Goal: Task Accomplishment & Management: Use online tool/utility

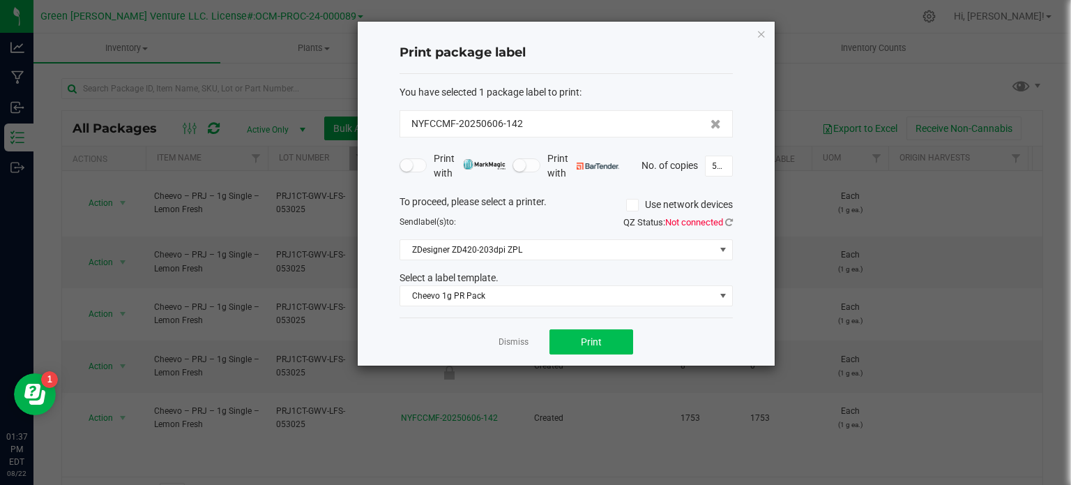
scroll to position [24, 0]
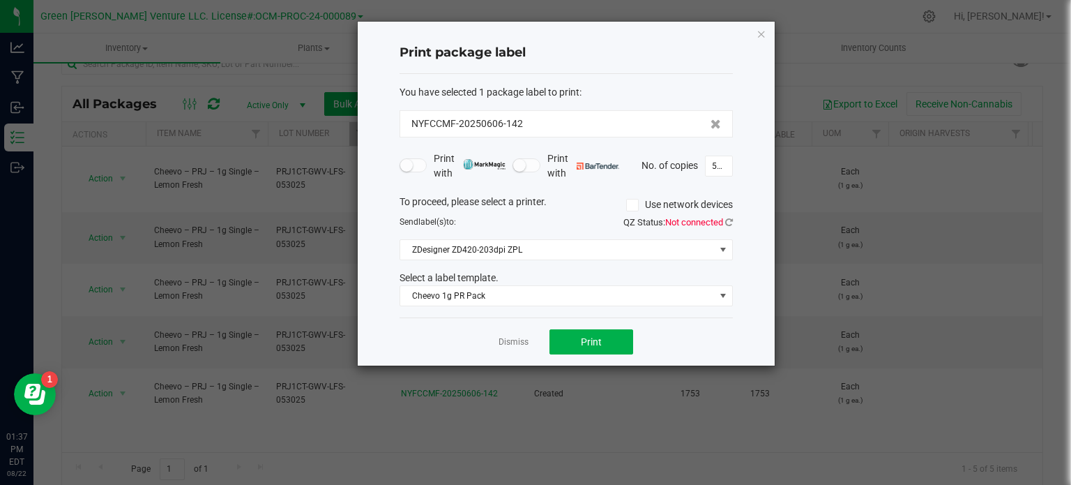
click at [718, 153] on div "Print with Print with No. of copies 500" at bounding box center [566, 165] width 333 height 29
click at [720, 162] on input "500" at bounding box center [719, 166] width 27 height 20
type input "250"
click at [589, 347] on button "Print" at bounding box center [592, 341] width 84 height 25
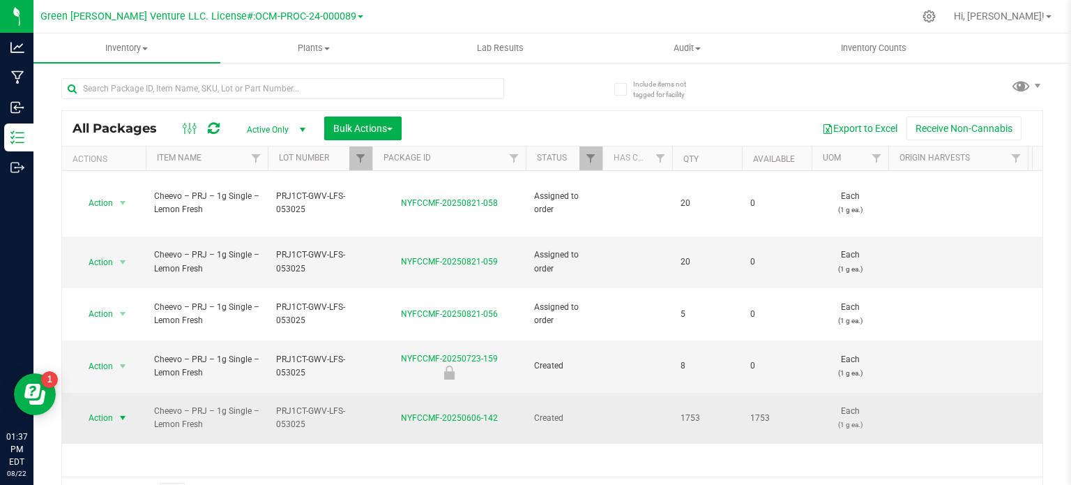
click at [86, 408] on span "Action" at bounding box center [95, 418] width 38 height 20
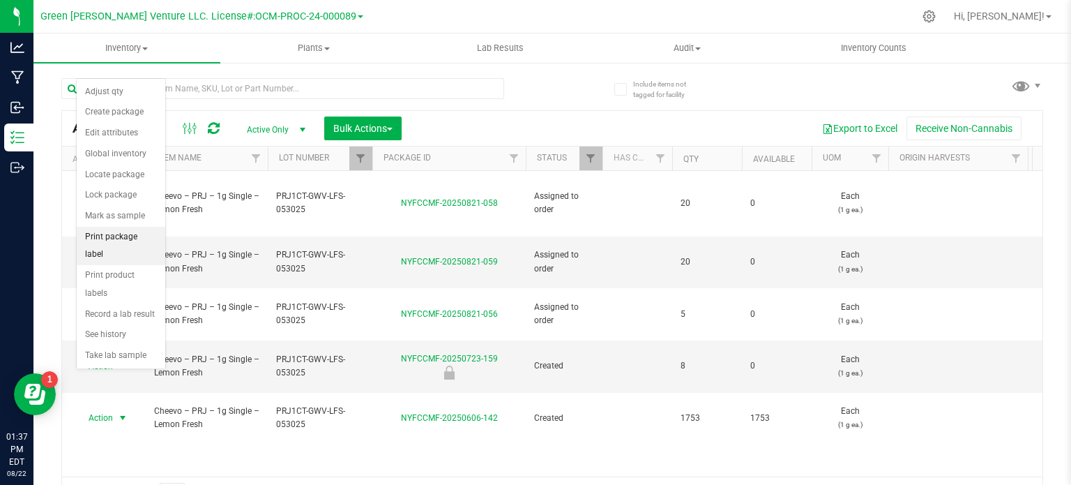
click at [133, 239] on li "Print package label" at bounding box center [121, 246] width 89 height 38
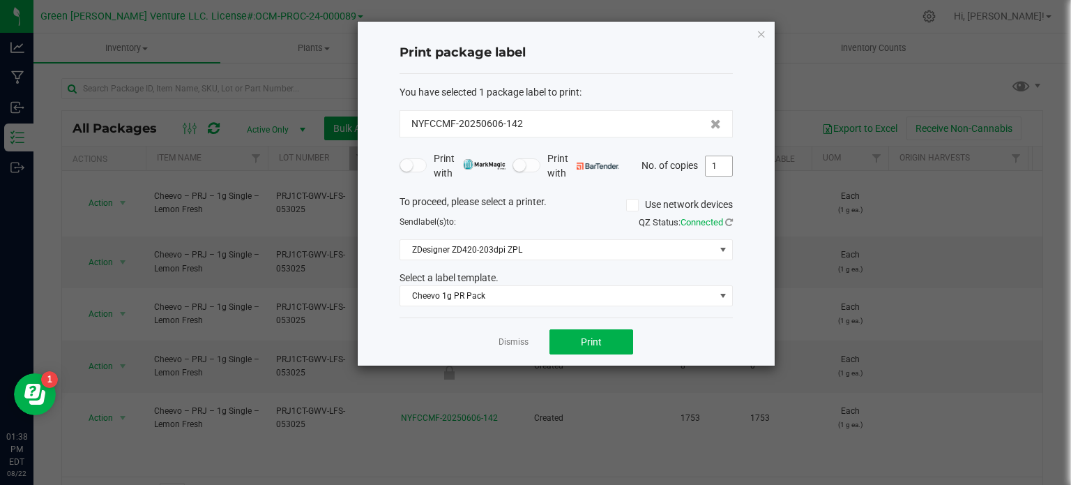
click at [718, 174] on input "1" at bounding box center [719, 166] width 27 height 20
type input "250"
click at [562, 348] on button "Print" at bounding box center [592, 341] width 84 height 25
click at [757, 29] on icon "button" at bounding box center [762, 33] width 10 height 17
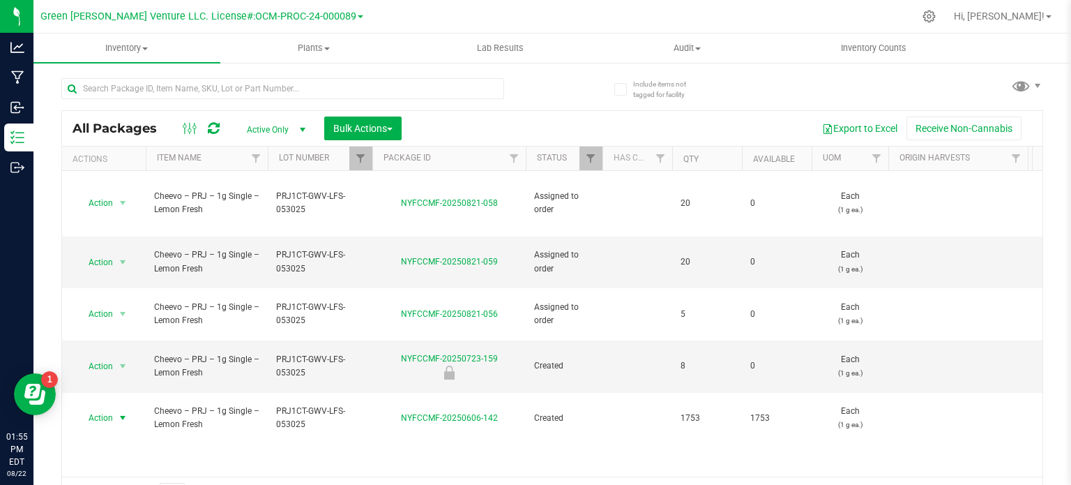
click at [331, 156] on th "Lot Number" at bounding box center [320, 158] width 105 height 24
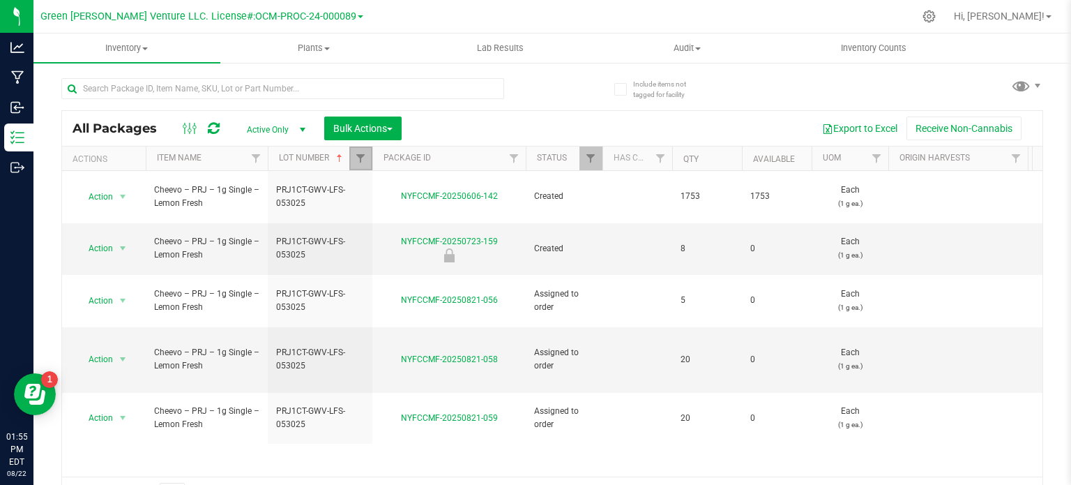
click at [368, 160] on link "Filter" at bounding box center [360, 158] width 23 height 24
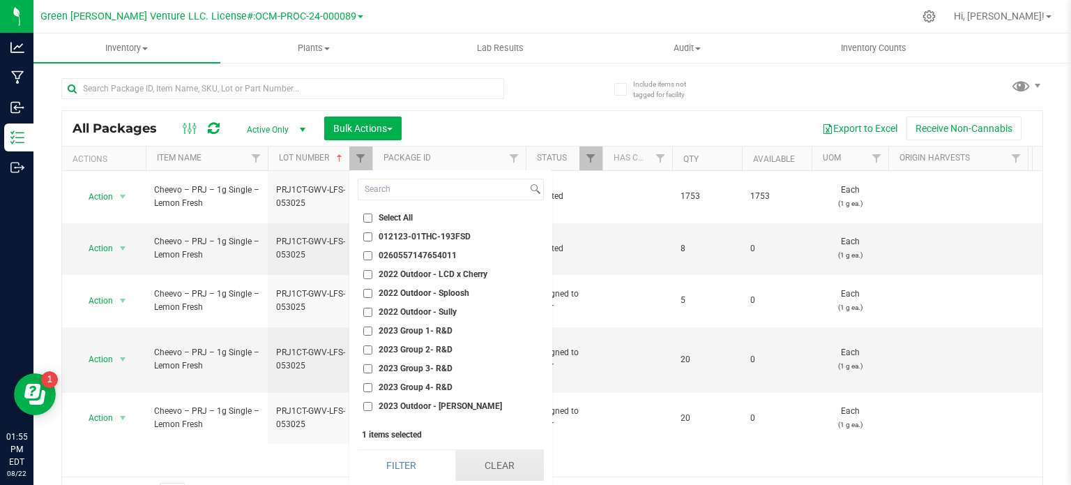
click at [461, 459] on button "Clear" at bounding box center [499, 465] width 89 height 31
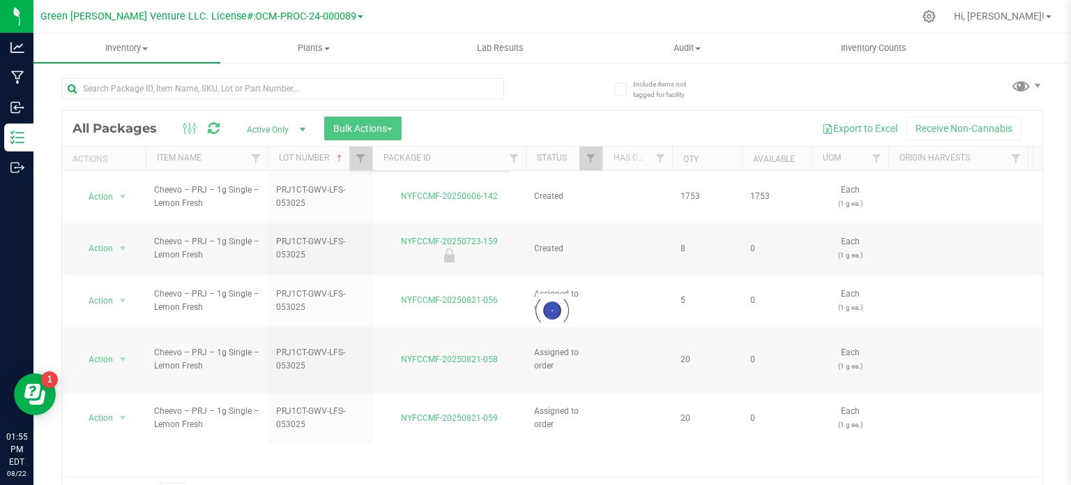
checkbox input "false"
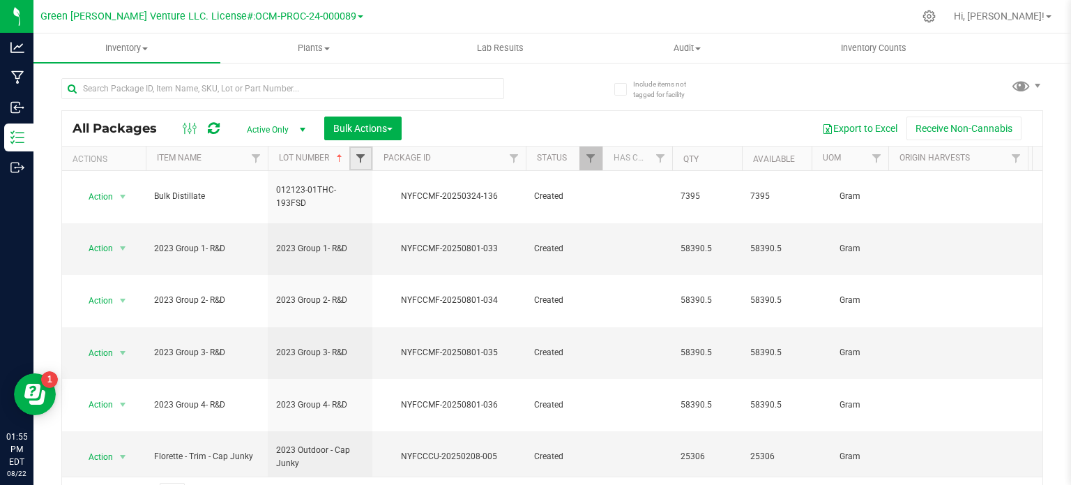
click at [363, 159] on span "Filter" at bounding box center [360, 158] width 11 height 11
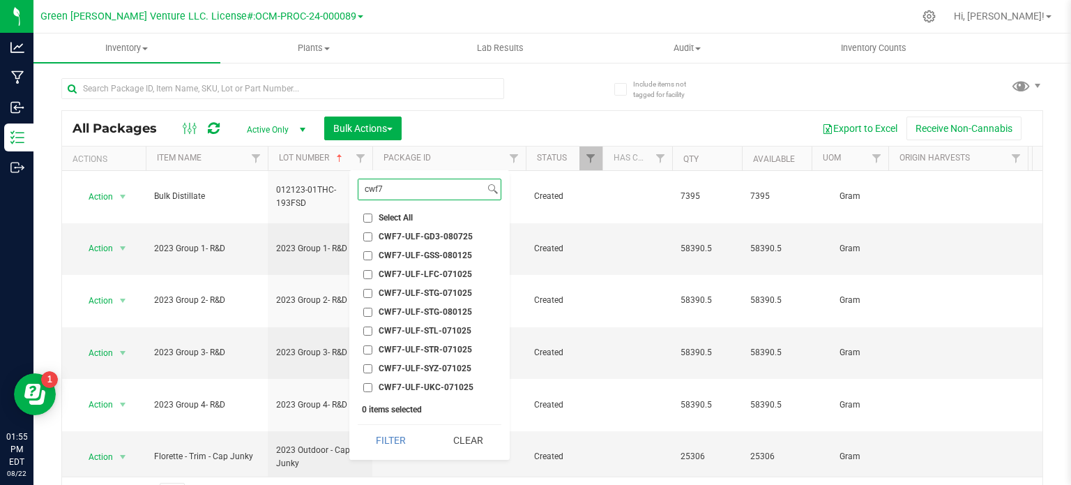
type input "cwf7"
click at [365, 350] on input "CWF7-ULF-STR-071025" at bounding box center [367, 349] width 9 height 9
checkbox input "true"
click at [393, 439] on button "Filter" at bounding box center [391, 440] width 67 height 31
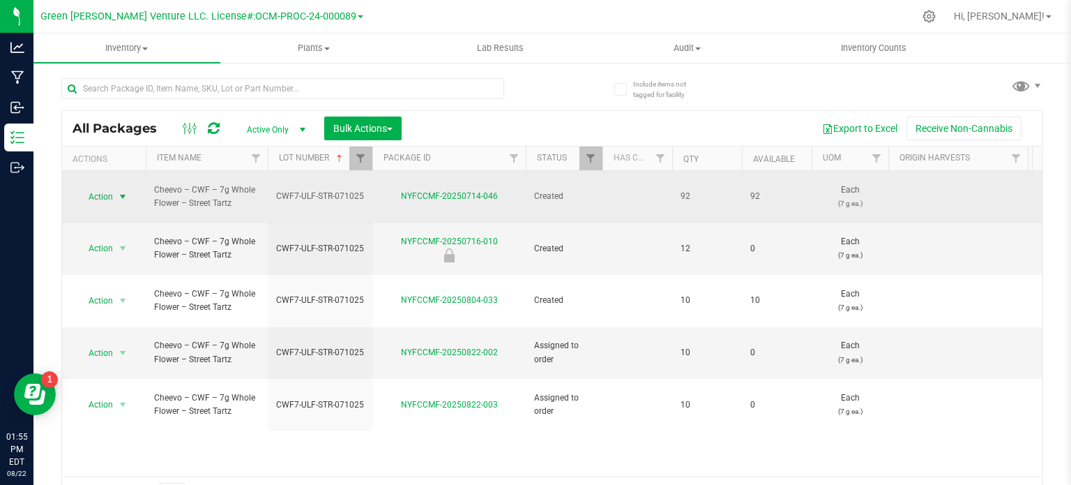
click at [99, 190] on span "Action" at bounding box center [95, 197] width 38 height 20
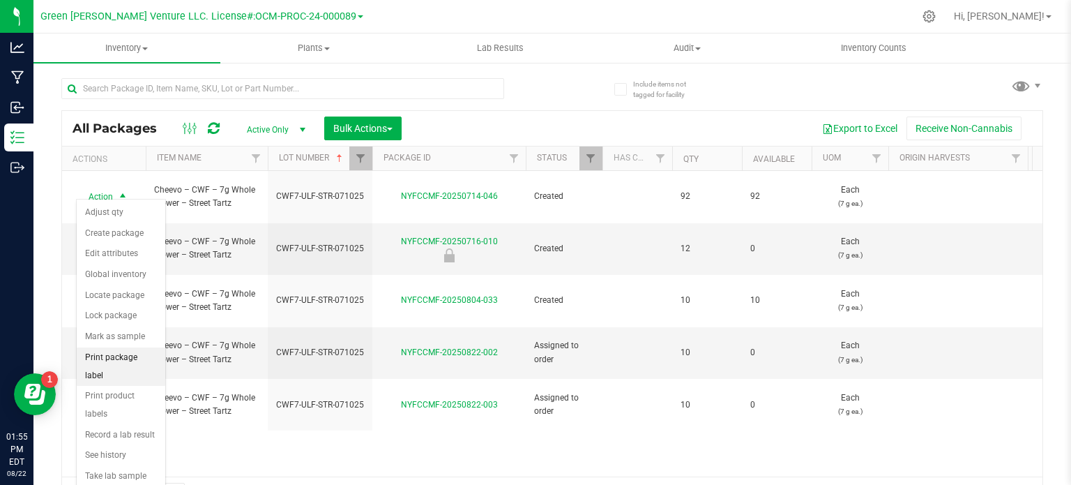
click at [128, 354] on li "Print package label" at bounding box center [121, 366] width 89 height 38
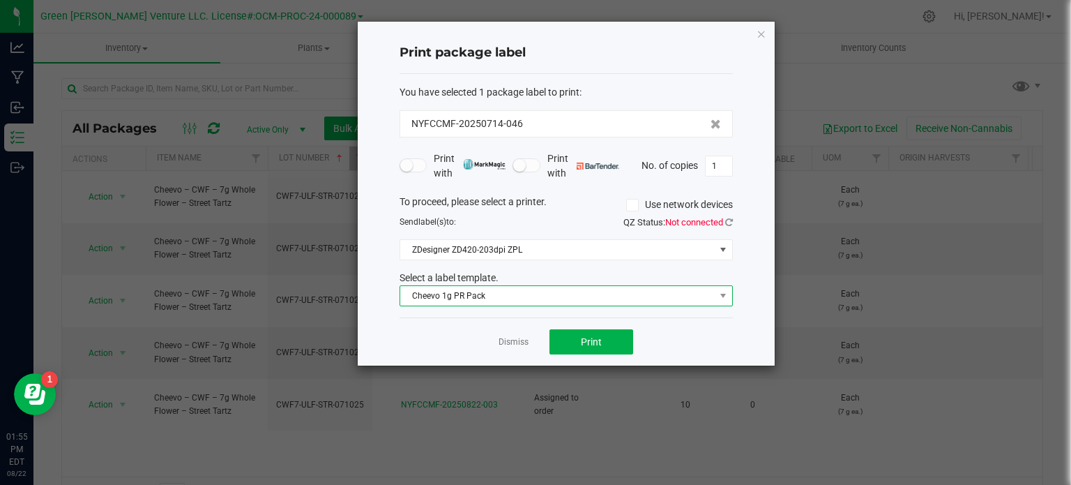
click at [534, 294] on span "Cheevo 1g PR Pack" at bounding box center [557, 296] width 315 height 20
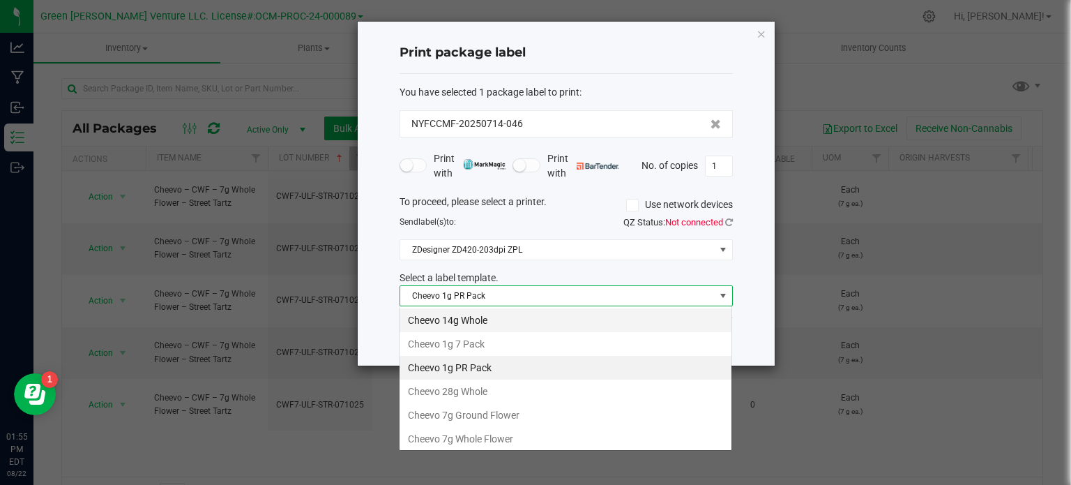
scroll to position [20, 333]
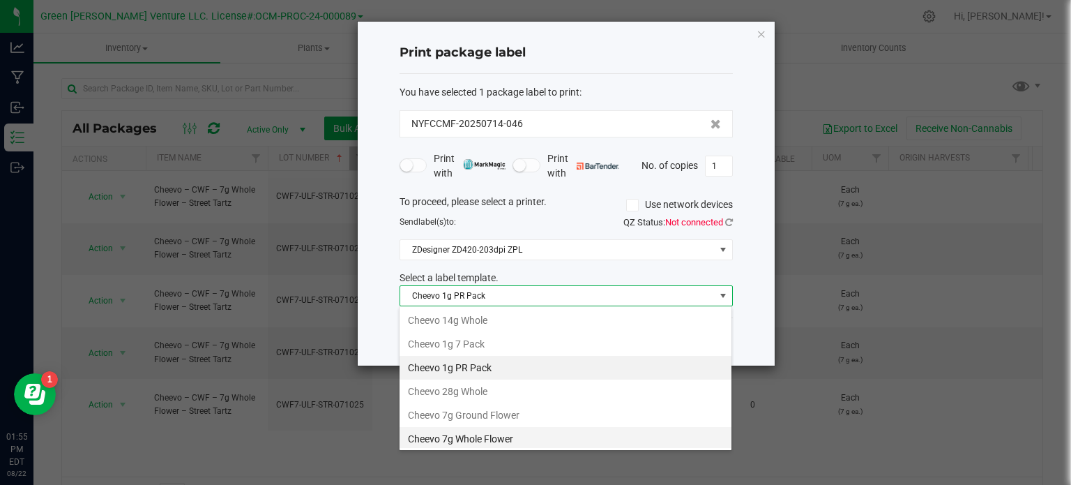
click at [466, 437] on li "Cheevo 7g Whole Flower" at bounding box center [566, 439] width 332 height 24
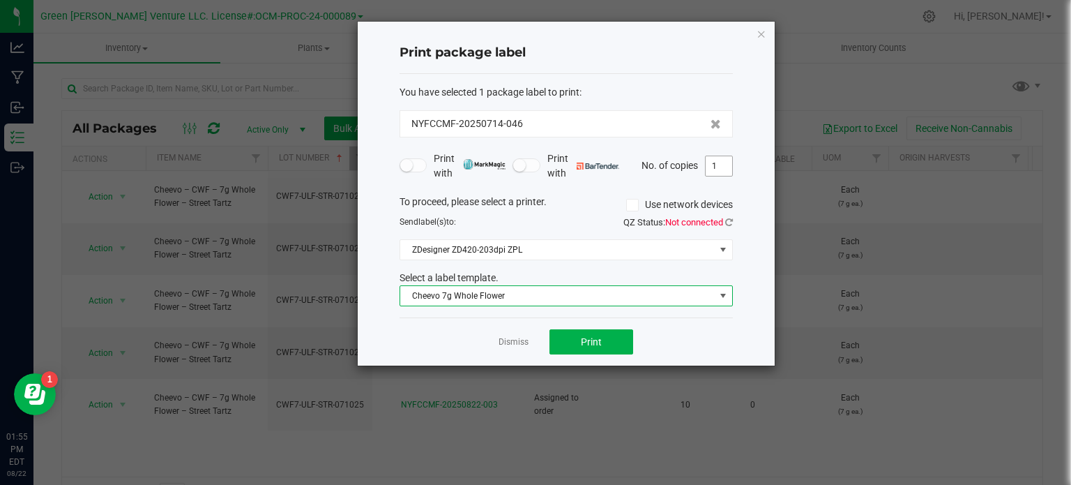
click at [717, 166] on input "1" at bounding box center [719, 166] width 27 height 20
type input "15"
click at [574, 342] on button "Print" at bounding box center [592, 341] width 84 height 25
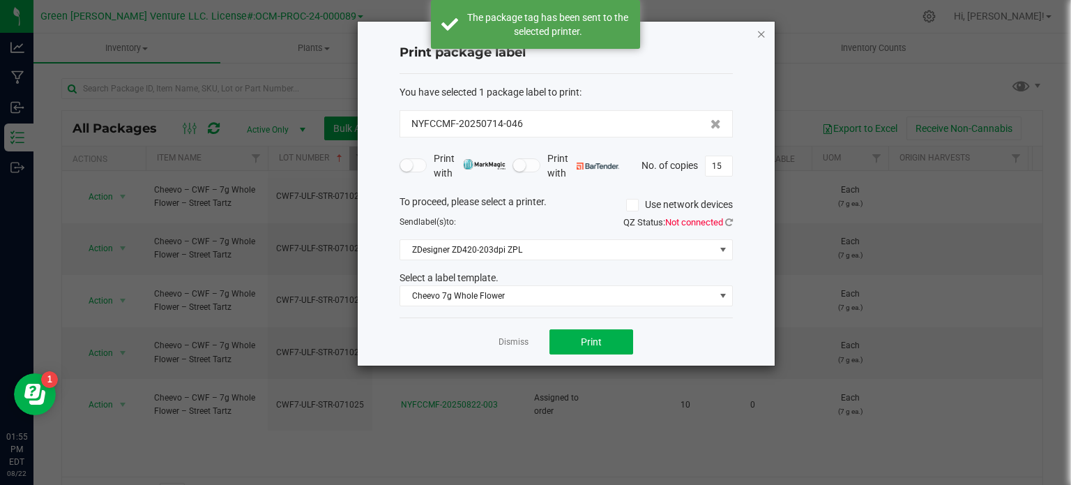
click at [762, 35] on icon "button" at bounding box center [762, 33] width 10 height 17
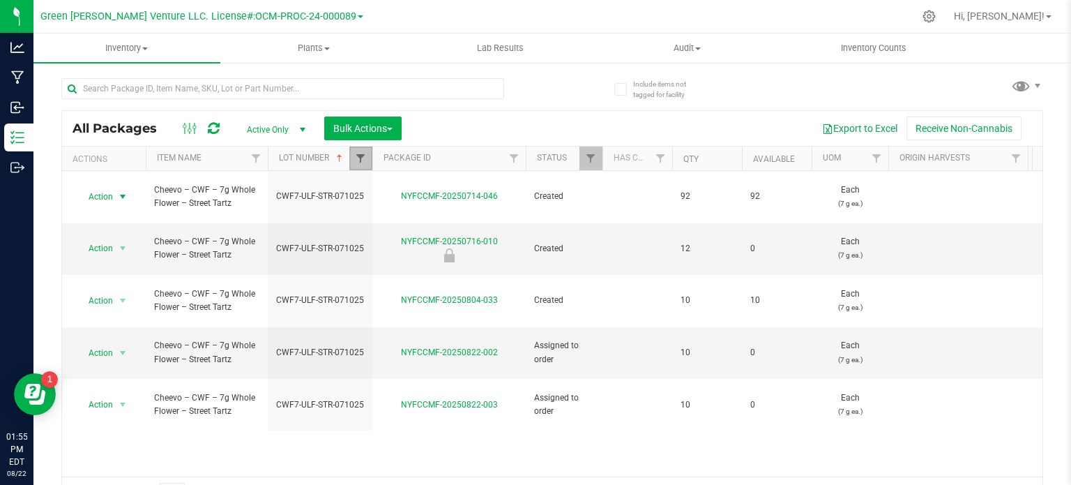
click at [365, 158] on span "Filter" at bounding box center [360, 158] width 11 height 11
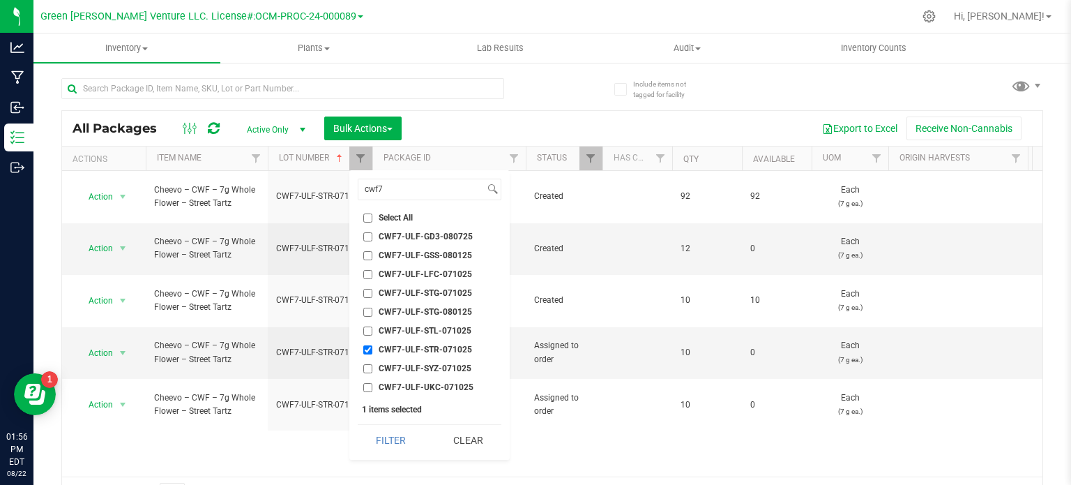
click at [365, 350] on input "CWF7-ULF-STR-071025" at bounding box center [367, 349] width 9 height 9
checkbox input "false"
click at [369, 253] on input "CWF7-ULF-GSS-080125" at bounding box center [367, 255] width 9 height 9
checkbox input "true"
click at [394, 435] on button "Filter" at bounding box center [391, 440] width 67 height 31
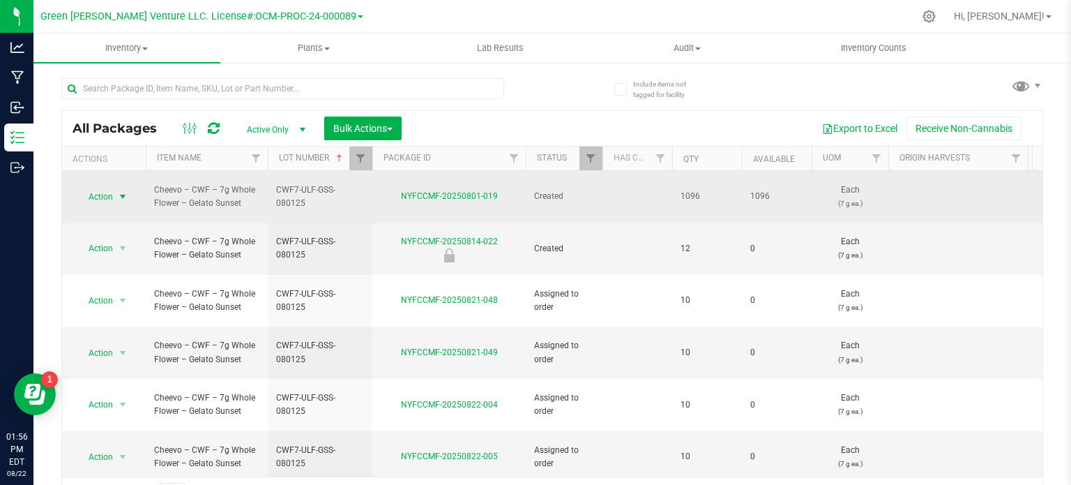
click at [109, 187] on span "Action" at bounding box center [95, 197] width 38 height 20
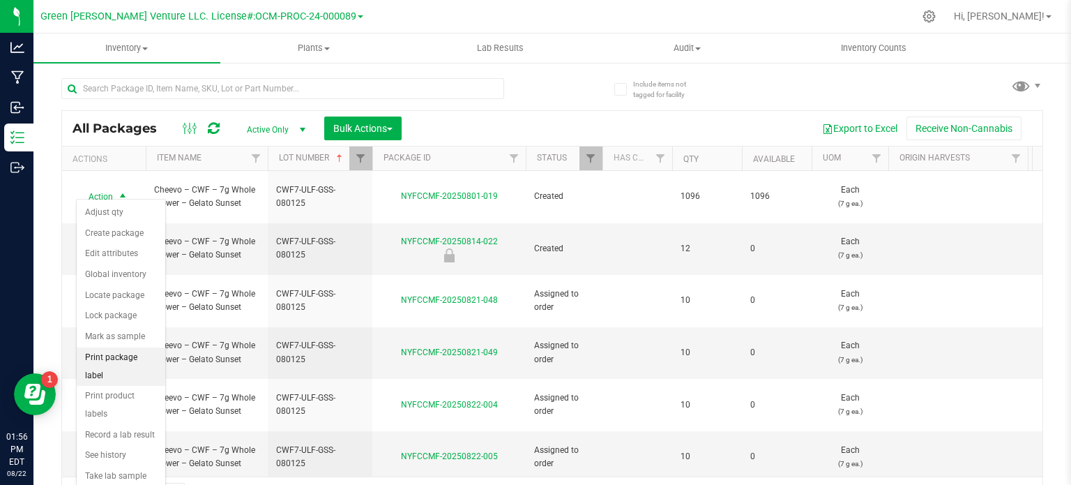
click at [123, 349] on li "Print package label" at bounding box center [121, 366] width 89 height 38
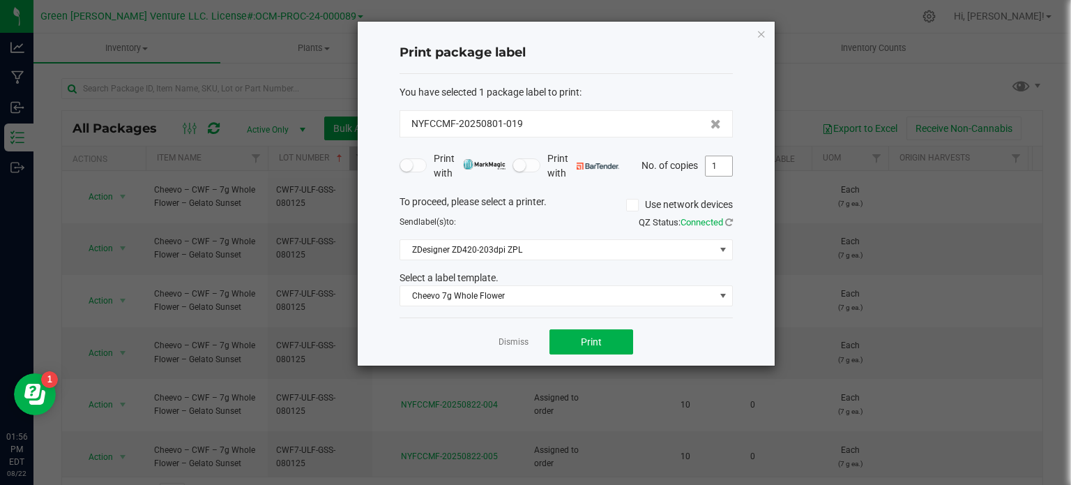
click at [725, 163] on input "1" at bounding box center [719, 166] width 27 height 20
click at [558, 340] on button "Print" at bounding box center [592, 341] width 84 height 25
type input "20"
click at [608, 342] on button "Print" at bounding box center [592, 341] width 84 height 25
click at [760, 36] on icon "button" at bounding box center [762, 33] width 10 height 17
